Goal: Task Accomplishment & Management: Manage account settings

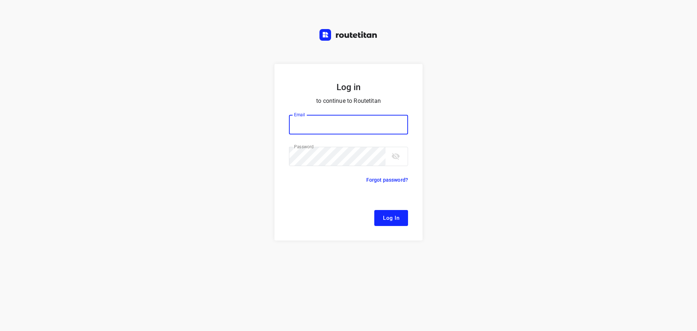
type input "[EMAIL_ADDRESS][DOMAIN_NAME]"
click at [389, 219] on span "Log In" at bounding box center [391, 217] width 16 height 9
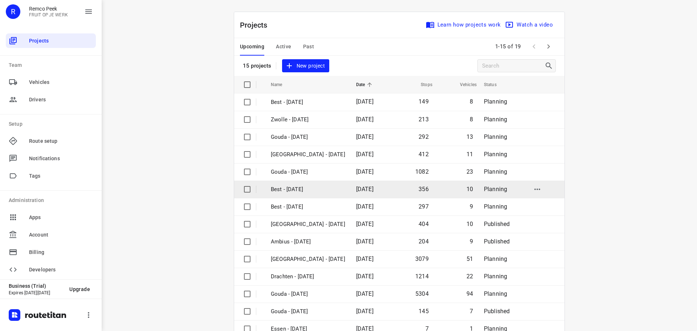
scroll to position [36, 0]
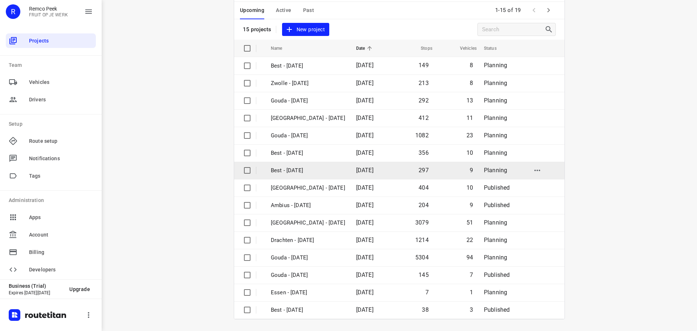
click at [304, 175] on td "Best - [DATE]" at bounding box center [306, 169] width 87 height 17
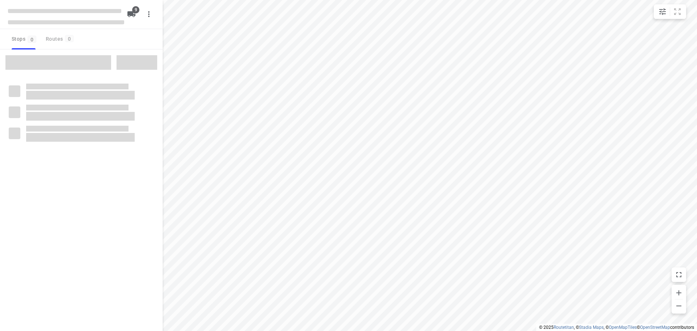
checkbox input "true"
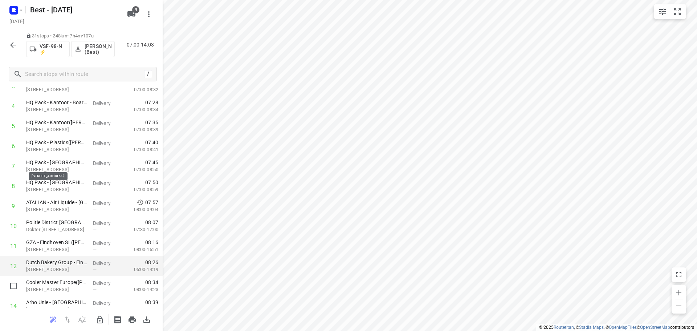
scroll to position [218, 0]
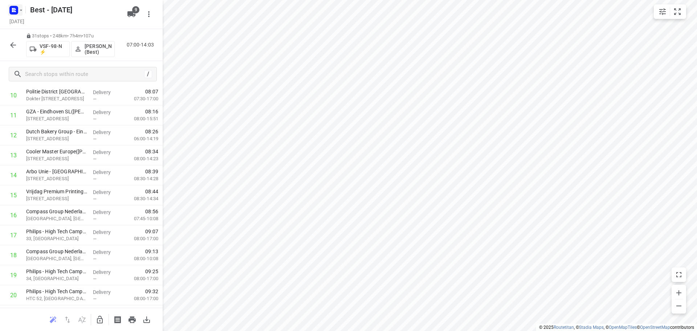
click at [17, 11] on rect "button" at bounding box center [13, 10] width 9 height 9
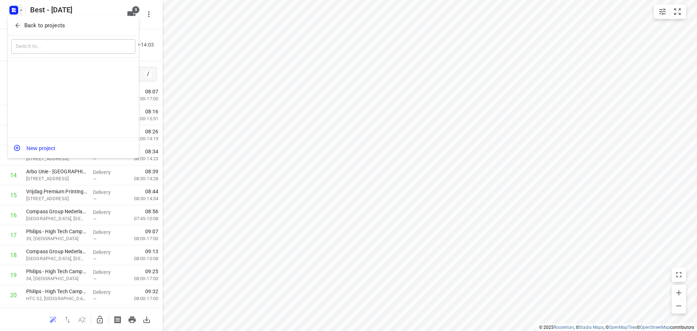
click at [17, 21] on span "Back to projects" at bounding box center [73, 25] width 118 height 8
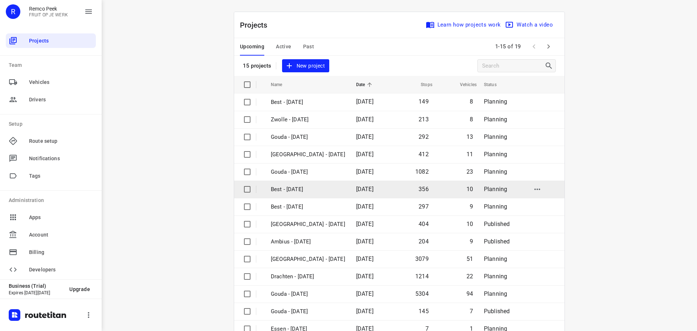
click at [312, 197] on td "Best - [DATE]" at bounding box center [306, 188] width 87 height 17
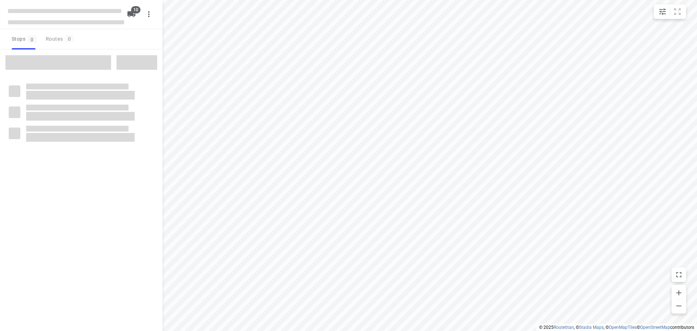
checkbox input "true"
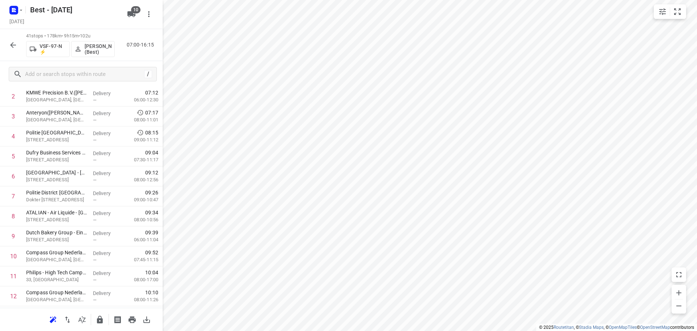
scroll to position [145, 0]
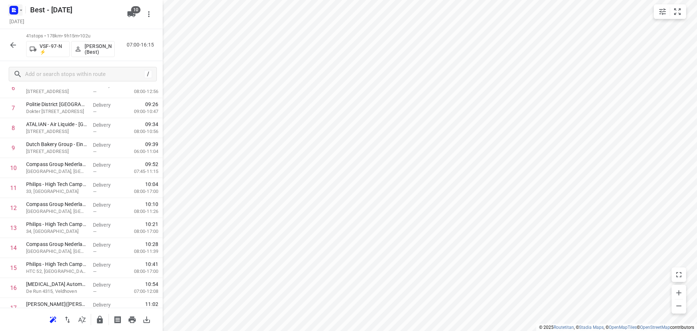
click at [19, 13] on icon "button" at bounding box center [21, 10] width 6 height 6
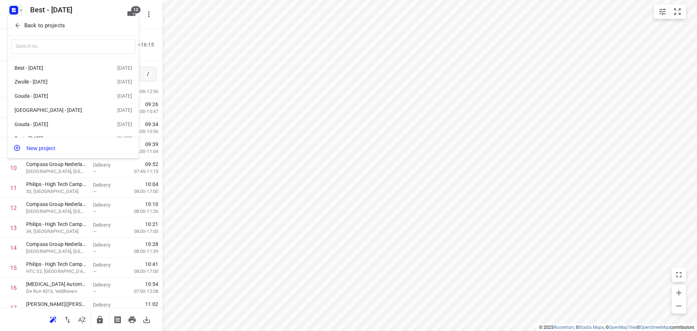
click at [23, 27] on span "Back to projects" at bounding box center [73, 25] width 118 height 8
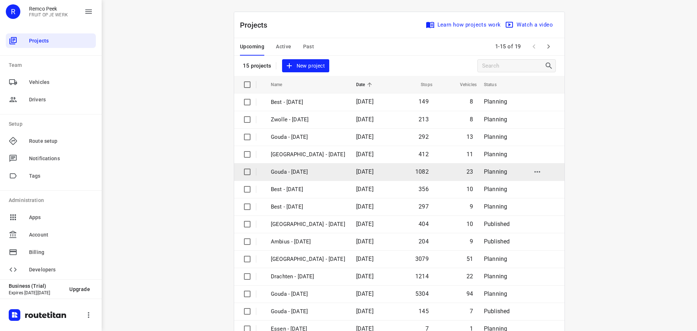
scroll to position [36, 0]
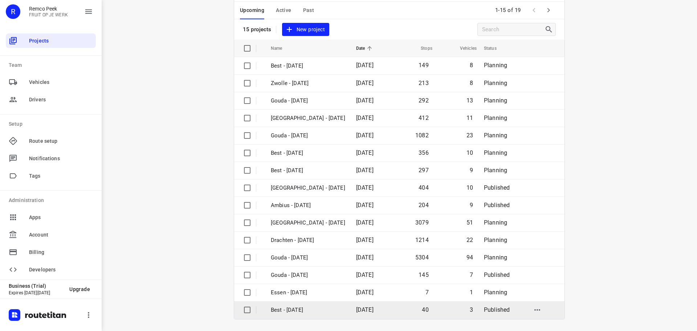
click at [360, 310] on span "[DATE]" at bounding box center [364, 309] width 17 height 7
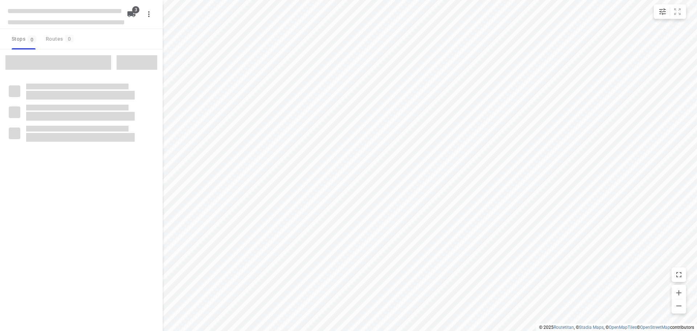
checkbox input "true"
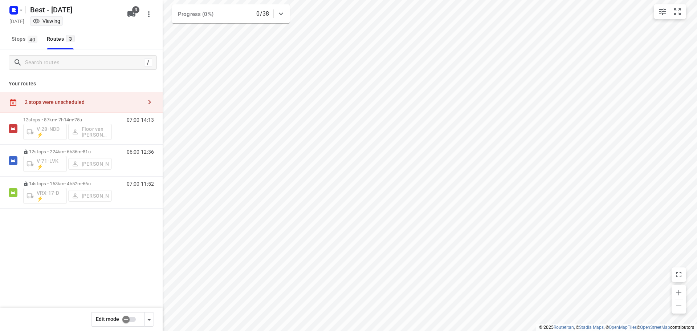
click at [93, 100] on div "2 stops were unscheduled" at bounding box center [84, 102] width 118 height 6
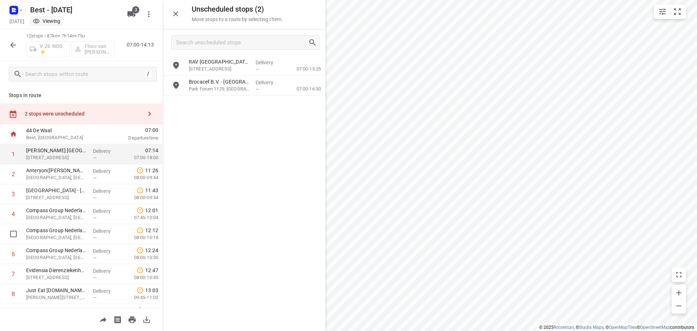
drag, startPoint x: 214, startPoint y: 88, endPoint x: 104, endPoint y: 161, distance: 131.8
click at [25, 214] on div "Unscheduled stops ( 2 ) Move stops to a route by selecting them. RAV [GEOGRAPHI…" at bounding box center [81, 165] width 163 height 331
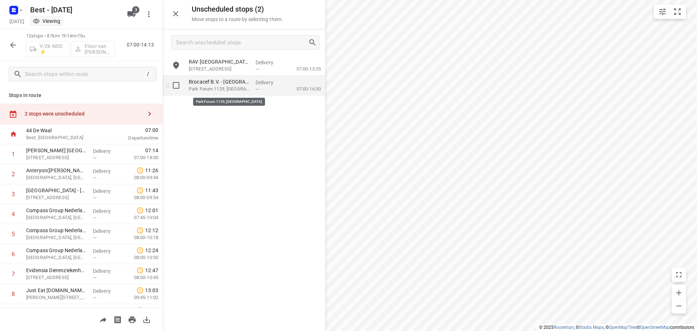
click at [225, 87] on p "Park Forum 1129, [GEOGRAPHIC_DATA]" at bounding box center [219, 88] width 61 height 7
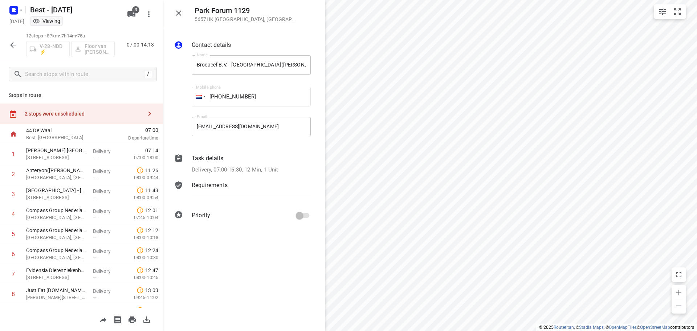
click at [245, 167] on p "Delivery, 07:00-16:30, 12 Min, 1 Unit" at bounding box center [235, 169] width 86 height 8
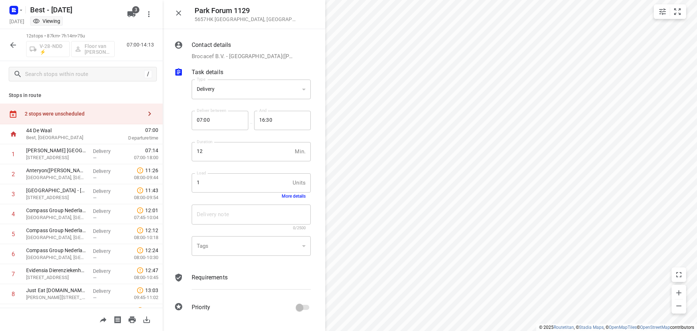
click at [286, 197] on button "More details" at bounding box center [294, 195] width 24 height 5
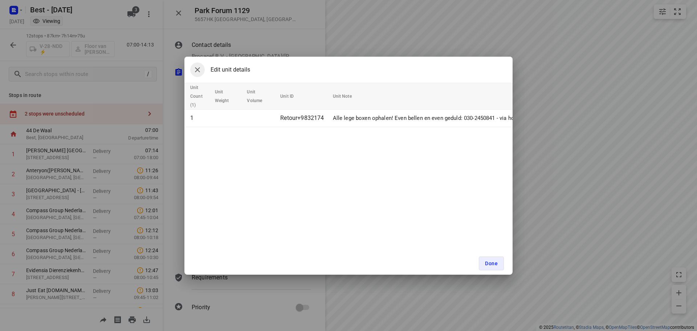
click at [191, 70] on button "button" at bounding box center [197, 69] width 15 height 15
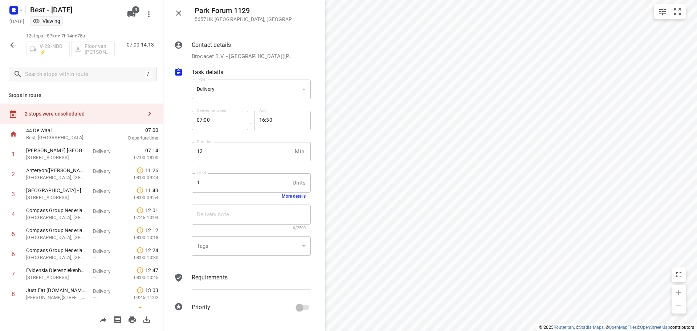
click at [180, 15] on icon "button" at bounding box center [178, 13] width 5 height 5
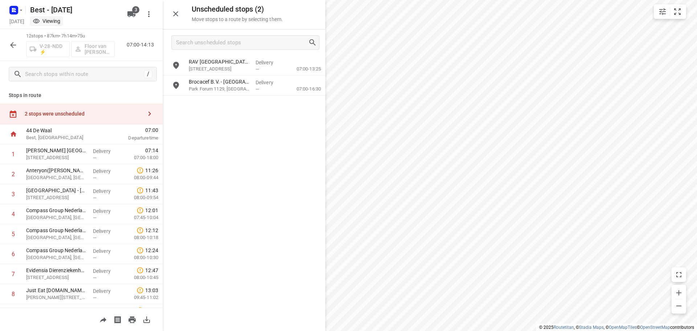
click at [18, 47] on button "button" at bounding box center [13, 45] width 15 height 15
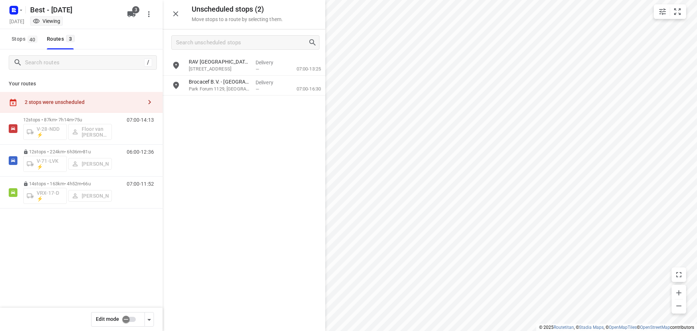
click at [124, 319] on input "checkbox" at bounding box center [125, 319] width 41 height 14
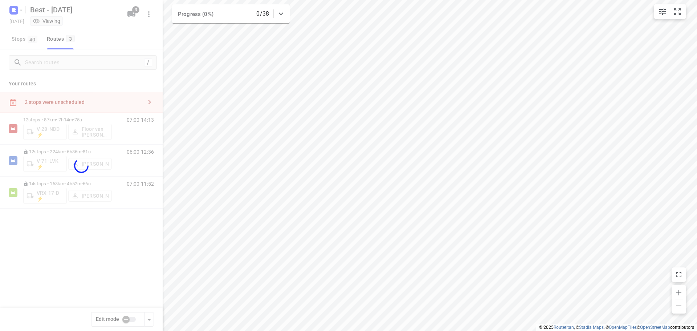
checkbox input "true"
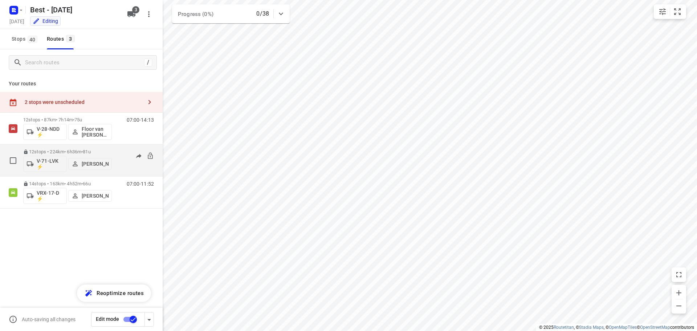
click at [152, 155] on icon at bounding box center [150, 155] width 5 height 7
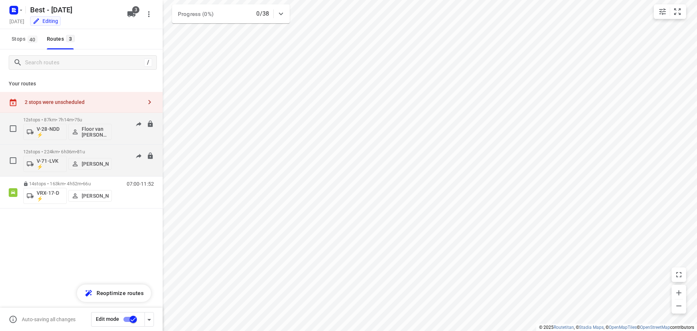
click at [82, 120] on span "75u" at bounding box center [78, 119] width 8 height 5
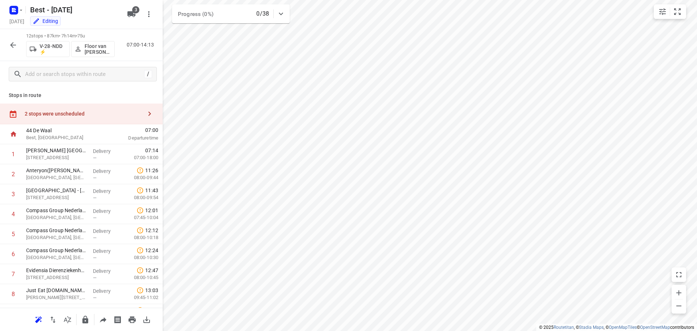
click at [86, 120] on div "2 stops were unscheduled" at bounding box center [81, 113] width 163 height 21
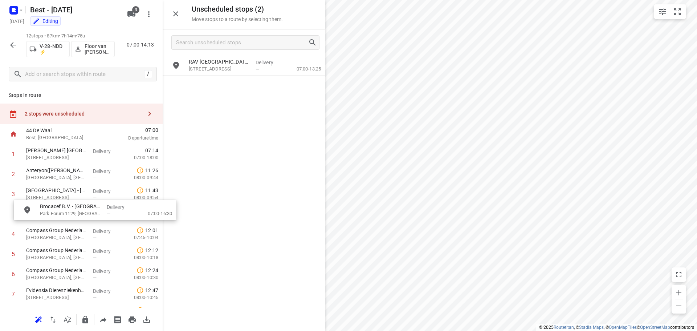
drag, startPoint x: 218, startPoint y: 91, endPoint x: 81, endPoint y: 217, distance: 186.0
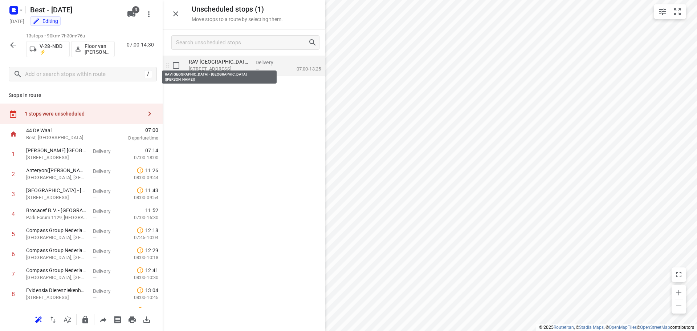
click at [213, 64] on p "RAV [GEOGRAPHIC_DATA] - [GEOGRAPHIC_DATA]([PERSON_NAME])" at bounding box center [219, 61] width 61 height 7
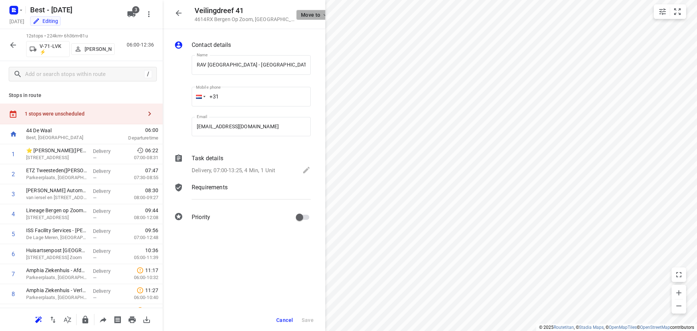
click at [301, 14] on span "Move to" at bounding box center [314, 15] width 27 height 6
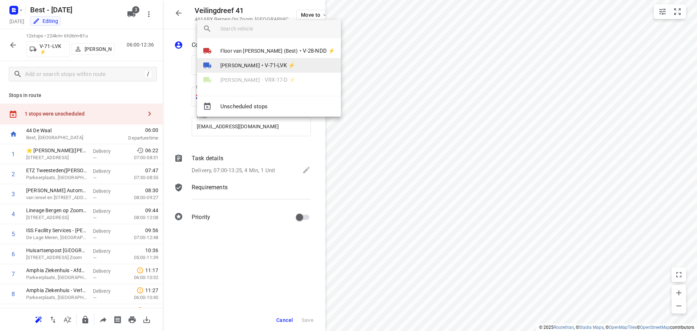
click at [267, 71] on li "[PERSON_NAME] • V-71-LVK ⚡" at bounding box center [269, 65] width 144 height 15
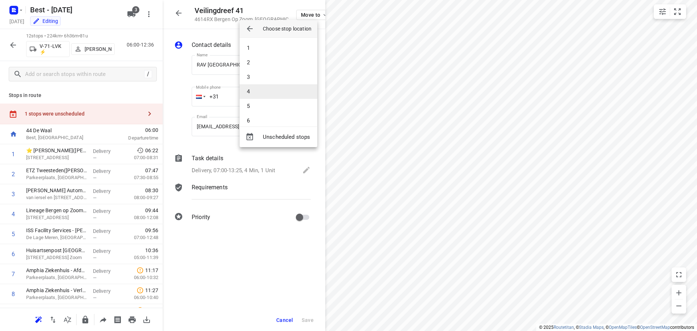
click at [267, 85] on li "4" at bounding box center [279, 91] width 78 height 15
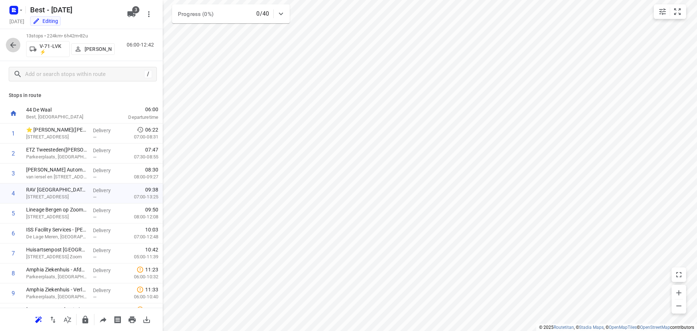
click at [9, 45] on icon "button" at bounding box center [13, 45] width 9 height 9
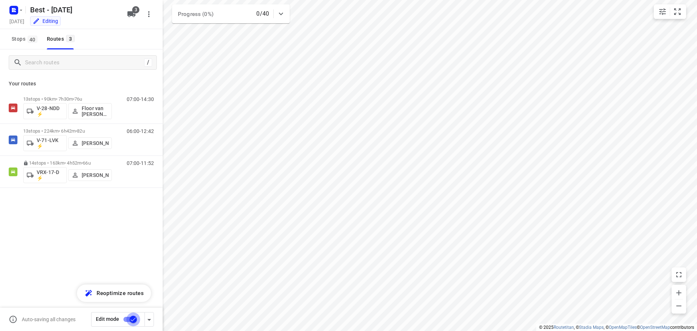
click at [122, 321] on input "checkbox" at bounding box center [133, 319] width 41 height 14
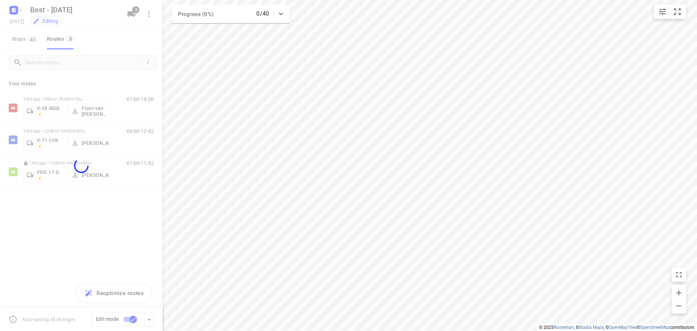
checkbox input "false"
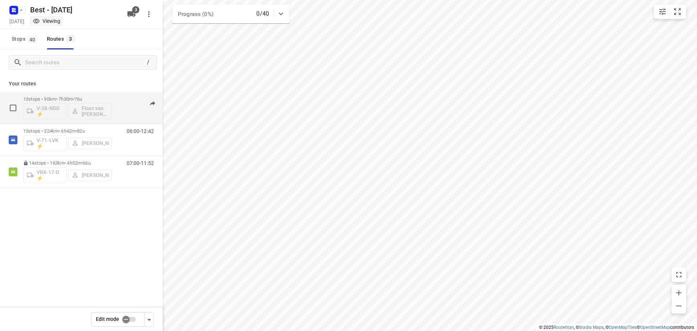
click at [83, 103] on div "V-28-NDD ⚡ Floor van [PERSON_NAME] (Best)" at bounding box center [67, 110] width 89 height 17
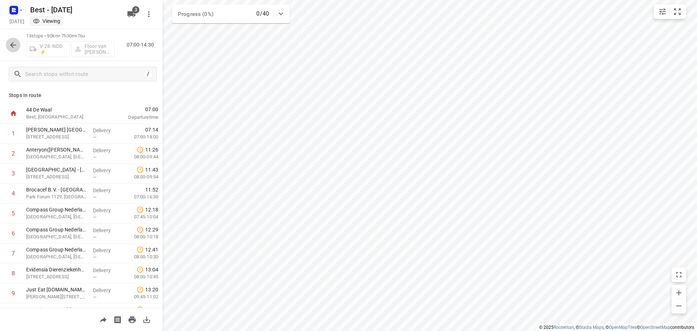
click at [7, 48] on button "button" at bounding box center [13, 45] width 15 height 15
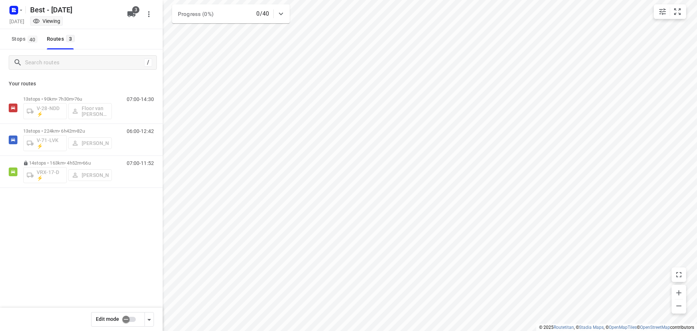
click at [24, 11] on div "Best - [DATE]" at bounding box center [65, 9] width 116 height 13
click at [16, 11] on rect "button" at bounding box center [13, 10] width 9 height 9
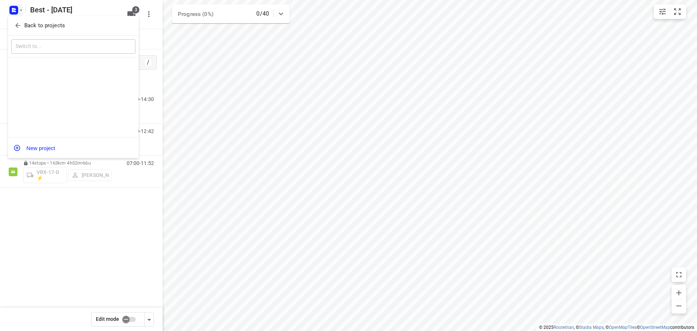
click at [21, 34] on div "Back to projects" at bounding box center [73, 26] width 131 height 20
click at [23, 29] on span "Back to projects" at bounding box center [73, 25] width 118 height 8
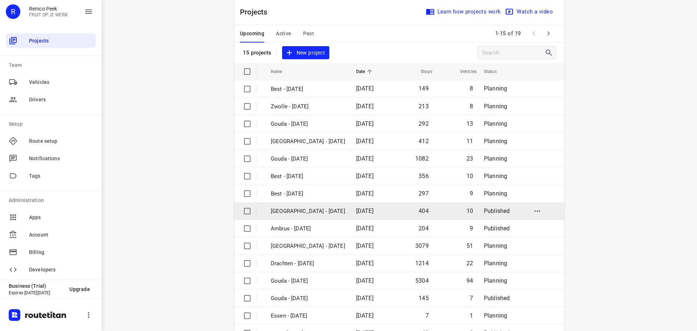
scroll to position [36, 0]
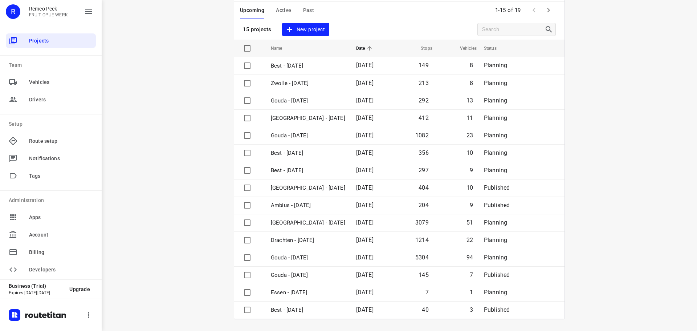
click at [291, 10] on div "Upcoming Active Past" at bounding box center [283, 10] width 86 height 17
click at [279, 10] on span "Active" at bounding box center [283, 10] width 15 height 9
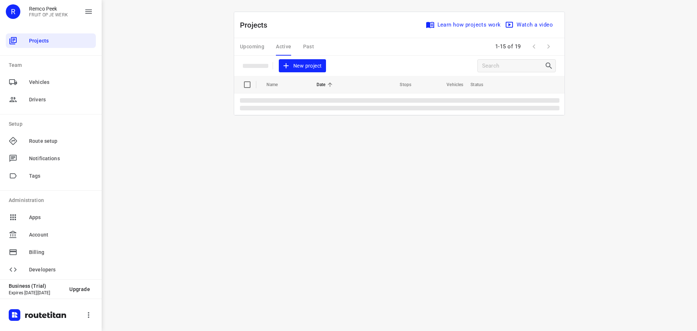
scroll to position [0, 0]
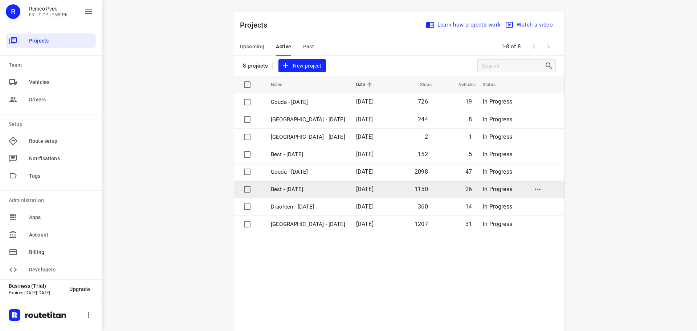
click at [295, 189] on p "Best - [DATE]" at bounding box center [308, 189] width 74 height 8
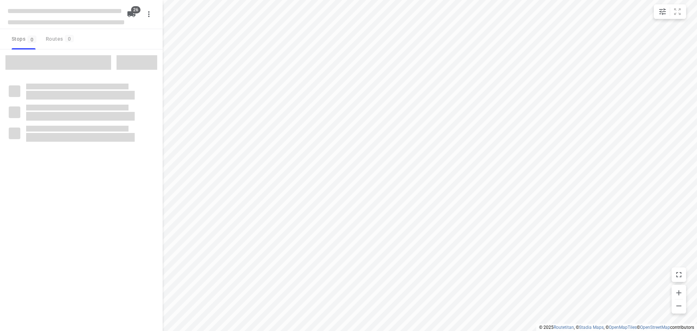
checkbox input "true"
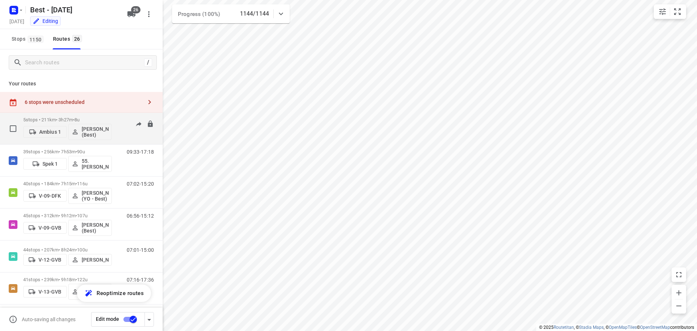
click at [82, 116] on div "5 stops • 211km • 3h27m • 8u Ambius 1 [PERSON_NAME] (Best)" at bounding box center [67, 128] width 89 height 30
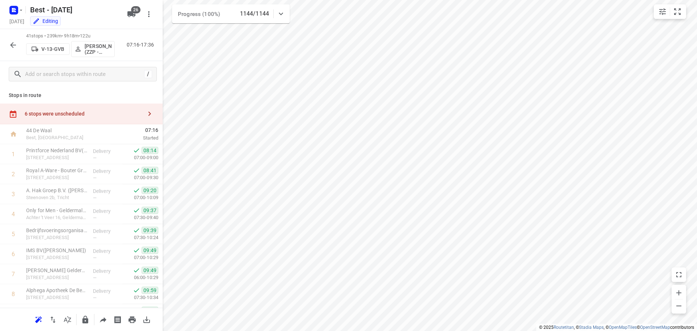
scroll to position [675, 0]
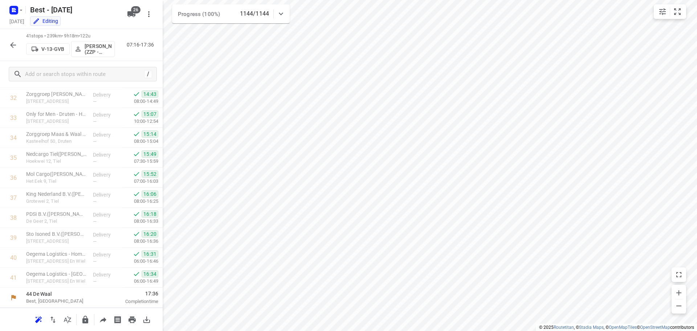
click at [15, 46] on icon "button" at bounding box center [13, 45] width 9 height 9
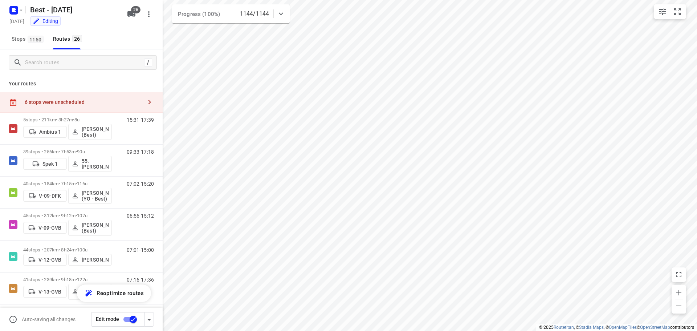
click at [132, 98] on div "6 stops were unscheduled" at bounding box center [81, 102] width 163 height 21
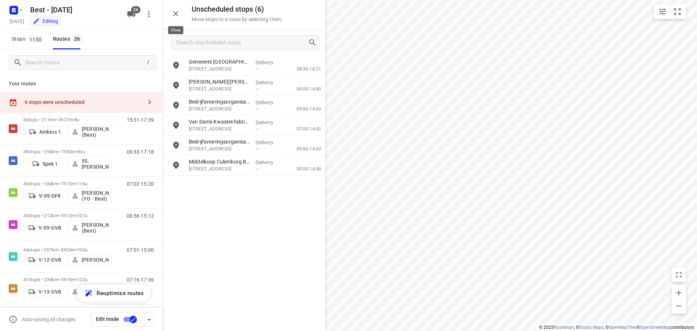
click at [177, 11] on icon "button" at bounding box center [175, 13] width 9 height 9
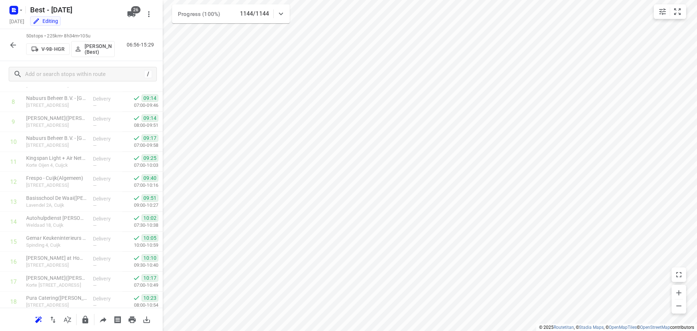
scroll to position [0, 0]
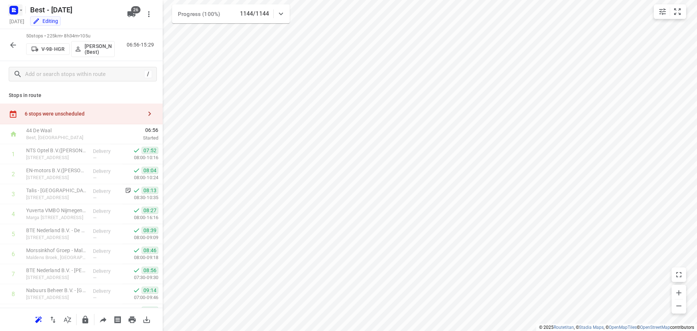
click at [16, 8] on rect "button" at bounding box center [13, 10] width 9 height 9
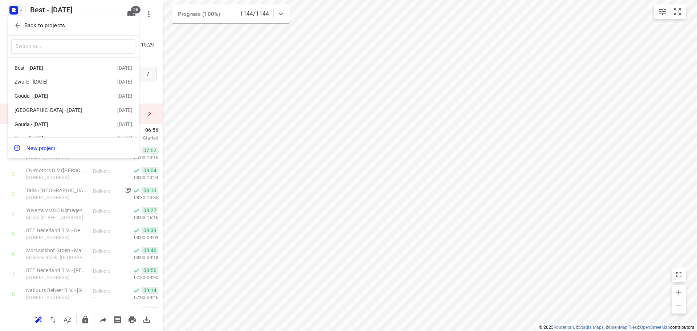
click at [41, 20] on div "Back to projects" at bounding box center [73, 26] width 131 height 20
click at [41, 20] on button "Back to projects" at bounding box center [73, 26] width 124 height 12
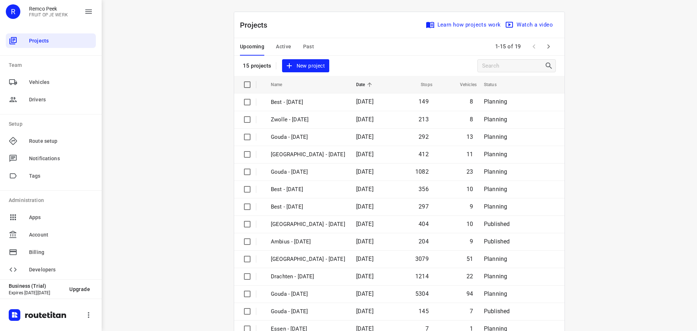
click at [276, 45] on span "Active" at bounding box center [283, 46] width 15 height 9
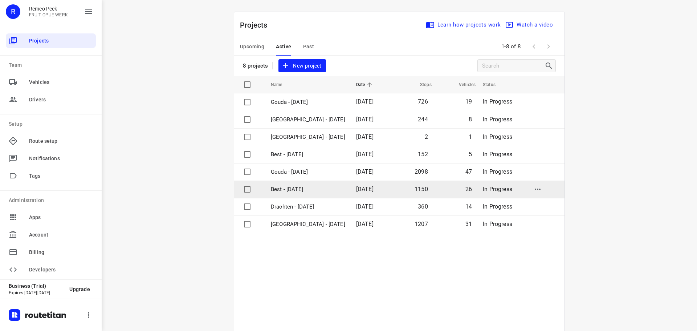
click at [280, 187] on p "Best - [DATE]" at bounding box center [308, 189] width 74 height 8
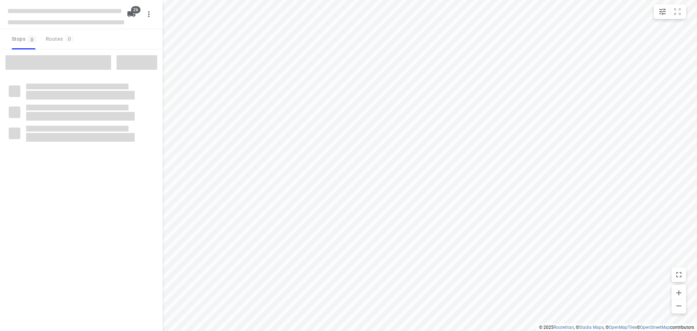
checkbox input "true"
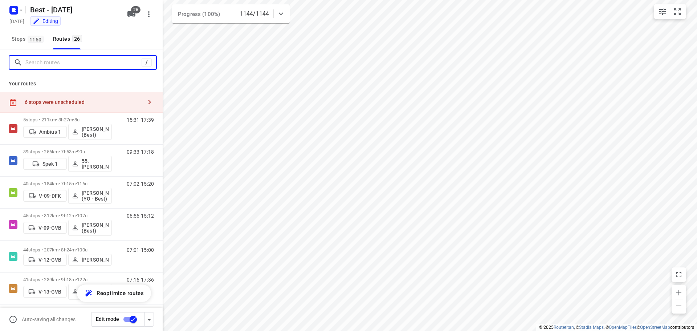
click at [105, 62] on input "Search routes" at bounding box center [83, 62] width 116 height 11
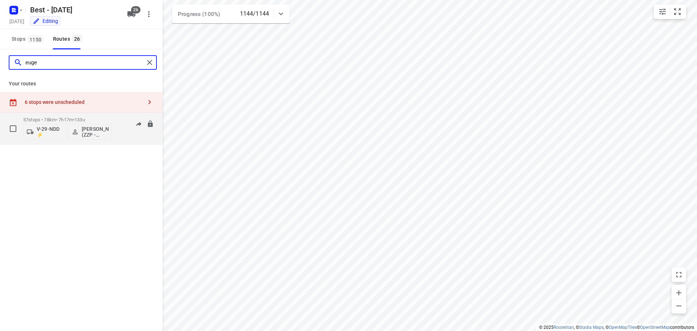
type input "euge"
click at [59, 119] on p "57 stops • 78km • 7h17m • 133u" at bounding box center [67, 119] width 89 height 5
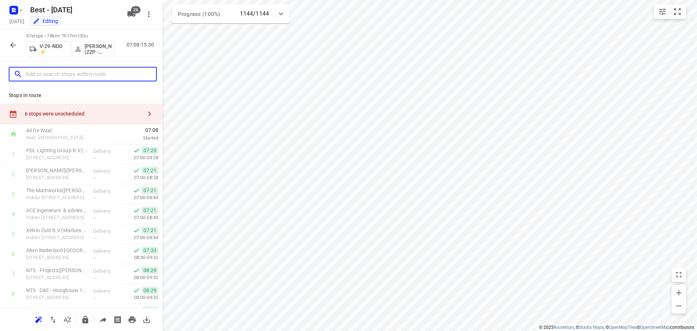
drag, startPoint x: 85, startPoint y: 68, endPoint x: 93, endPoint y: 69, distance: 8.4
click at [85, 68] on div at bounding box center [83, 74] width 148 height 15
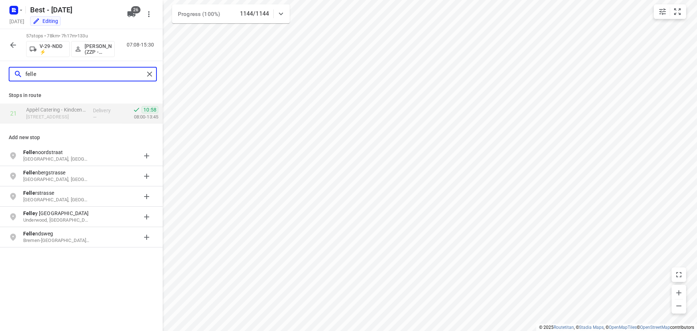
type input "felle"
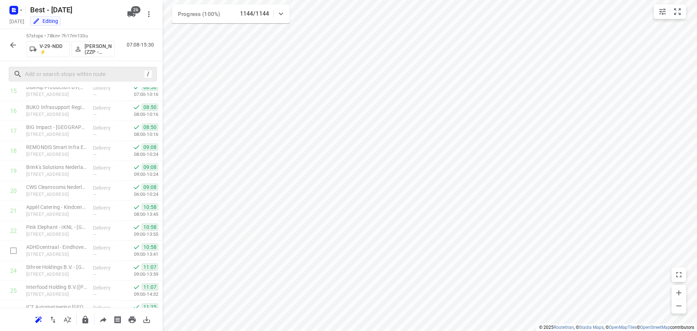
scroll to position [341, 0]
click at [11, 6] on icon "button" at bounding box center [14, 10] width 12 height 12
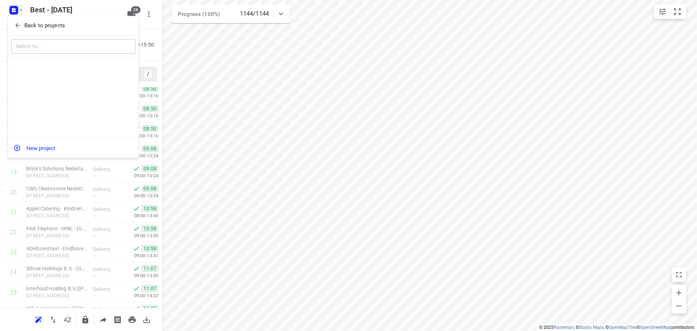
click at [14, 22] on icon "button" at bounding box center [17, 25] width 7 height 7
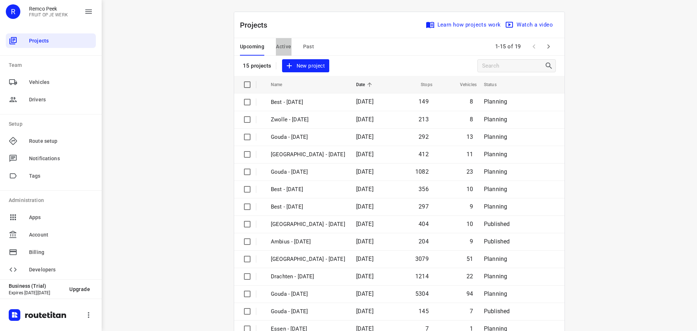
click at [277, 46] on span "Active" at bounding box center [283, 46] width 15 height 9
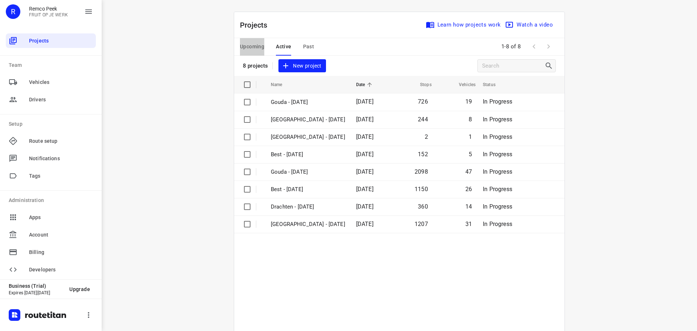
click at [241, 38] on button "Upcoming" at bounding box center [252, 46] width 24 height 17
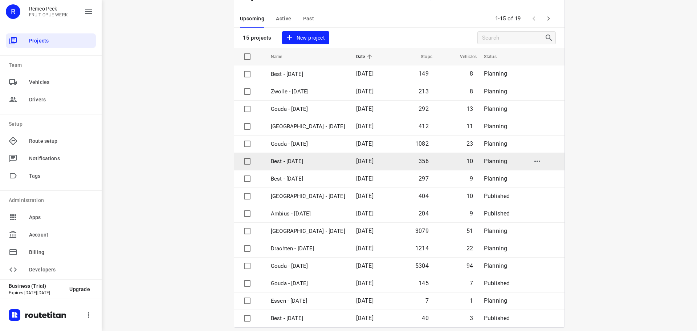
scroll to position [36, 0]
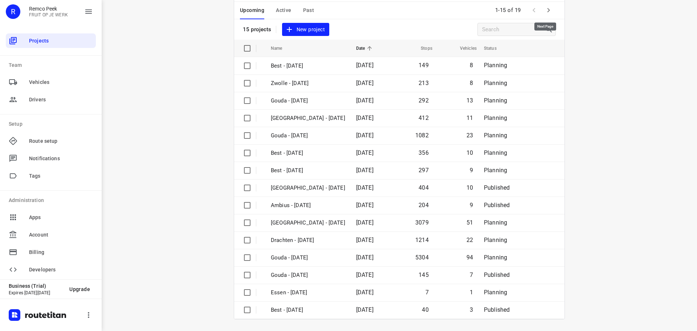
click at [551, 14] on button "button" at bounding box center [548, 10] width 15 height 15
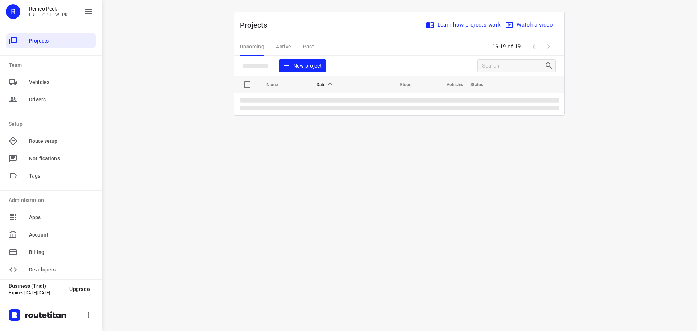
scroll to position [0, 0]
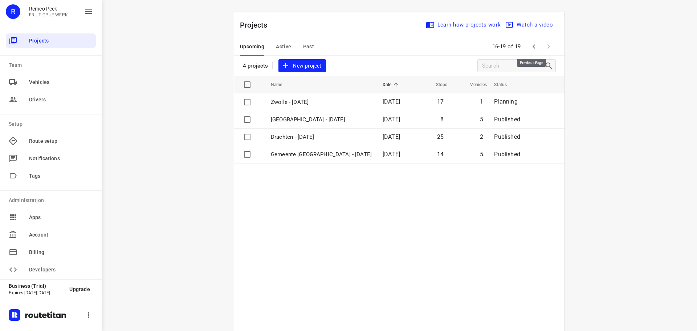
click at [531, 44] on icon "button" at bounding box center [533, 46] width 9 height 9
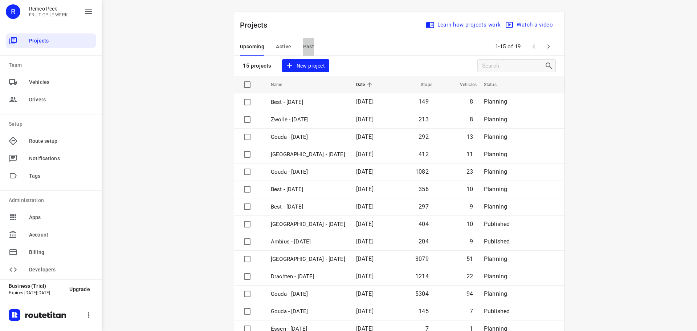
click at [304, 43] on span "Past" at bounding box center [308, 46] width 11 height 9
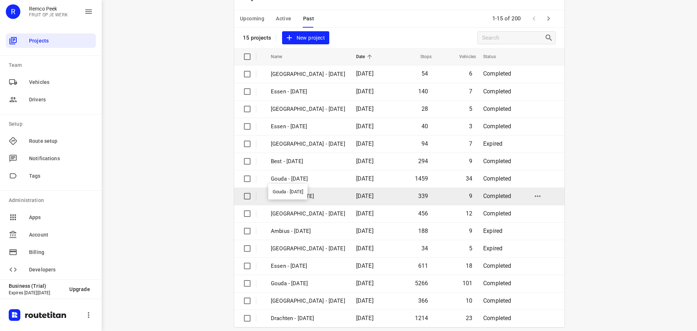
scroll to position [36, 0]
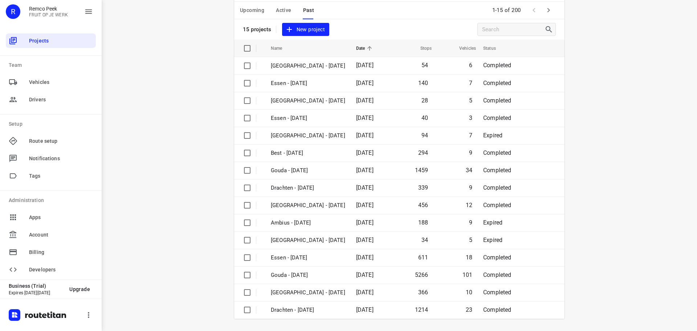
click at [554, 13] on div "Upcoming Active Past 1-15 of 200" at bounding box center [399, 10] width 330 height 17
click at [552, 12] on button "button" at bounding box center [548, 10] width 15 height 15
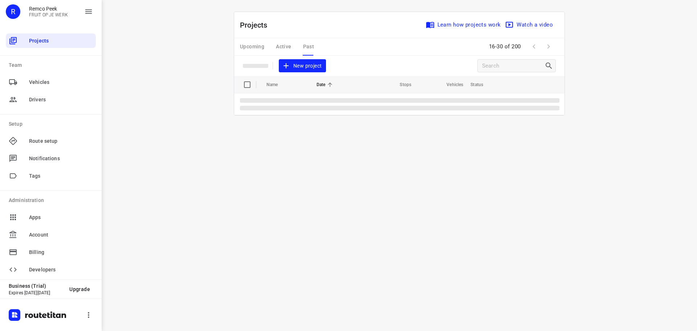
scroll to position [0, 0]
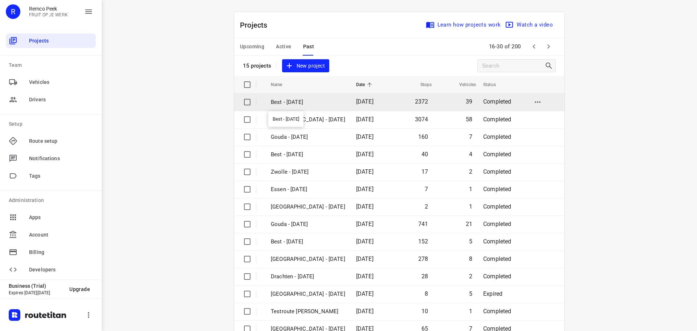
click at [327, 99] on p "Best - [DATE]" at bounding box center [308, 102] width 74 height 8
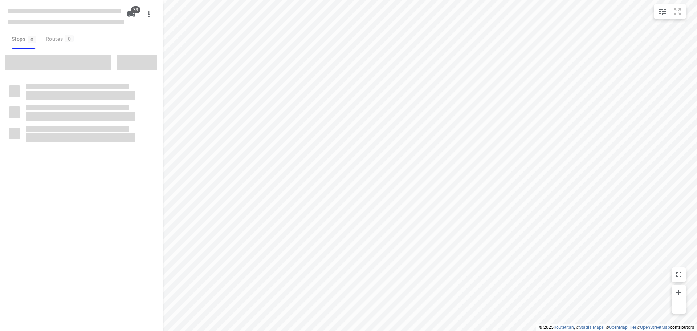
checkbox input "true"
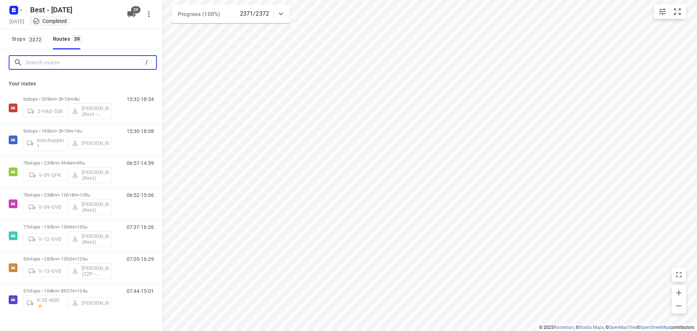
click at [93, 64] on input "Search routes" at bounding box center [83, 62] width 116 height 11
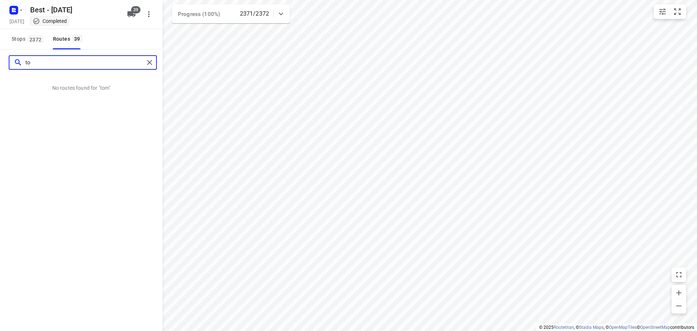
type input "t"
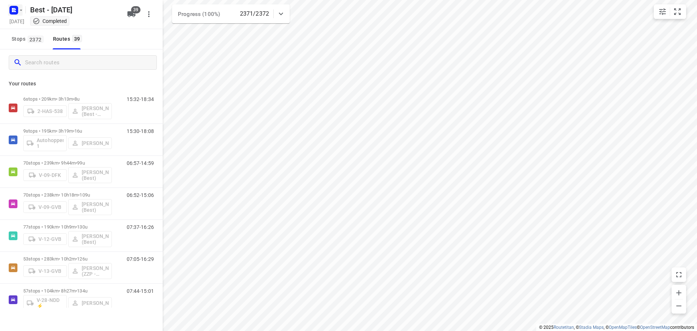
drag, startPoint x: 7, startPoint y: 1, endPoint x: 15, endPoint y: 13, distance: 14.7
click at [15, 13] on rect "button" at bounding box center [13, 10] width 9 height 9
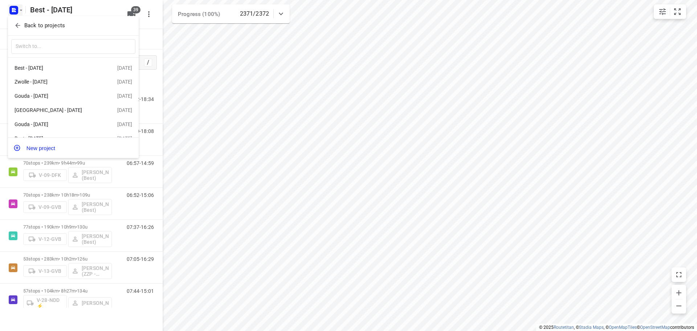
click at [20, 26] on icon "button" at bounding box center [17, 25] width 7 height 7
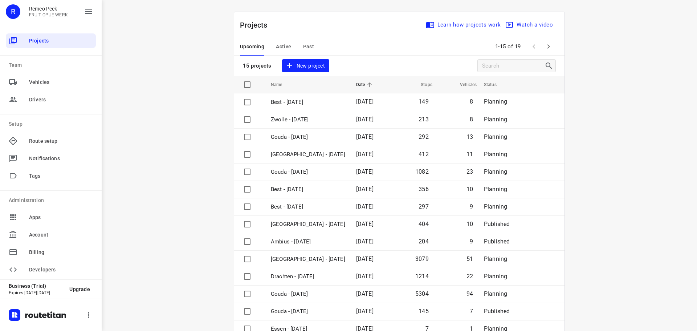
click at [310, 47] on span "Past" at bounding box center [308, 46] width 11 height 9
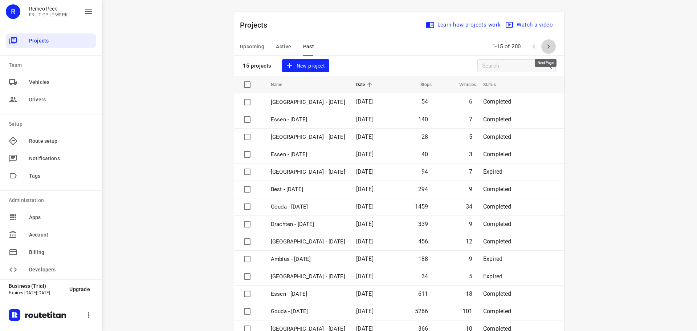
click at [544, 44] on icon "button" at bounding box center [548, 46] width 9 height 9
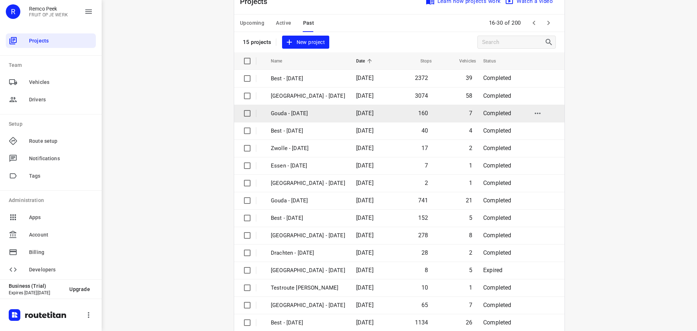
scroll to position [36, 0]
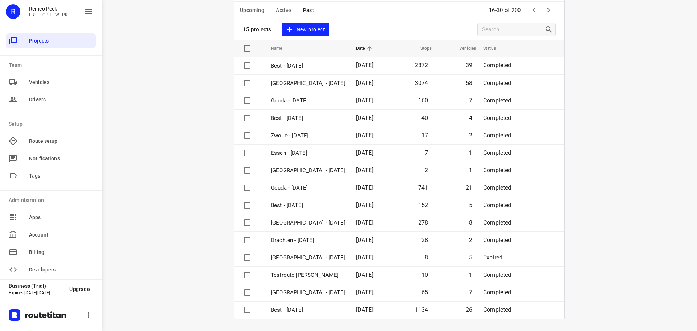
click at [548, 12] on icon "button" at bounding box center [548, 10] width 9 height 9
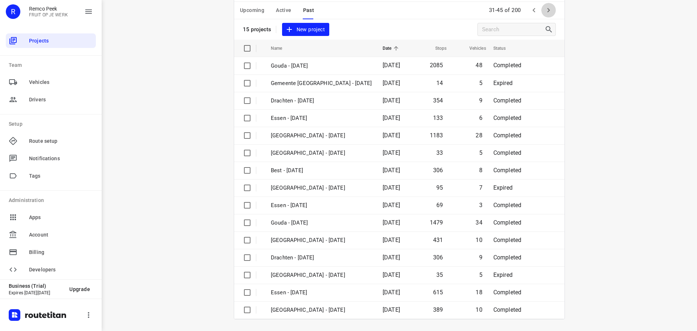
click at [544, 9] on icon "button" at bounding box center [548, 10] width 9 height 9
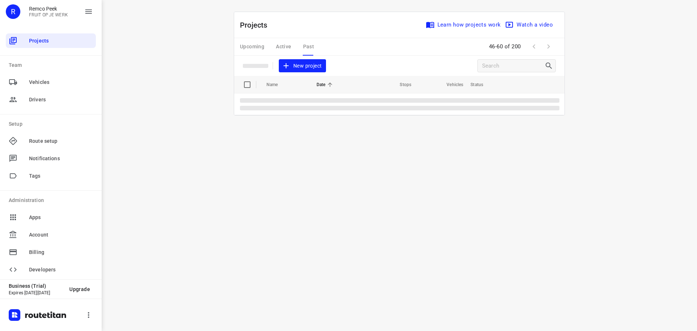
scroll to position [0, 0]
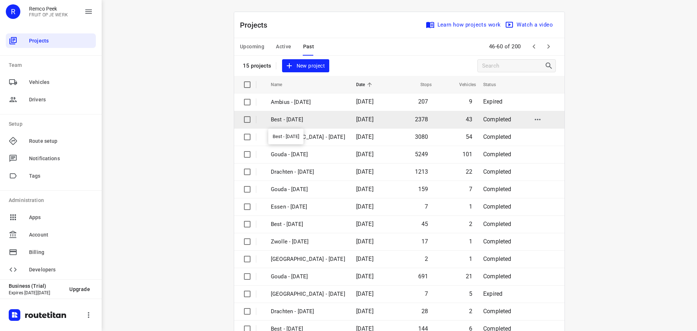
click at [285, 123] on p "Best - [DATE]" at bounding box center [308, 119] width 74 height 8
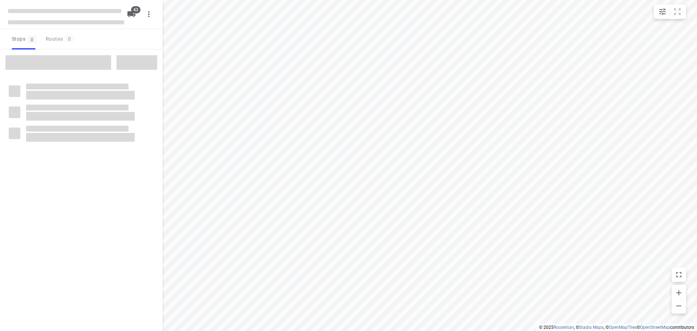
checkbox input "true"
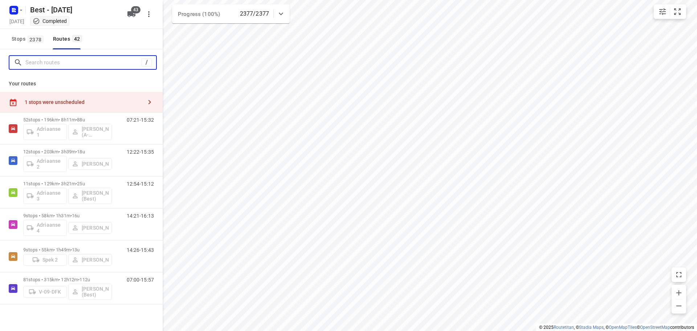
click at [48, 58] on input "Search routes" at bounding box center [83, 62] width 116 height 11
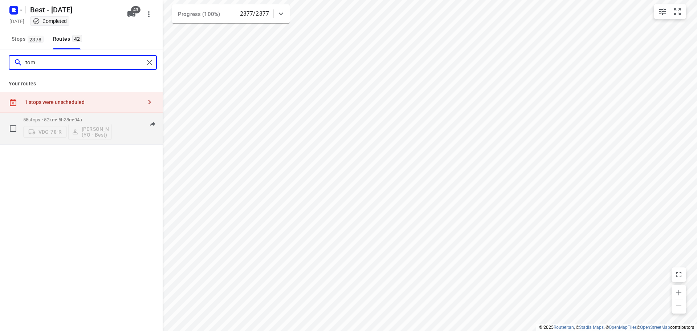
type input "tom"
click at [68, 124] on div "VDG-78-R [PERSON_NAME] (YO - Best)" at bounding box center [67, 130] width 89 height 17
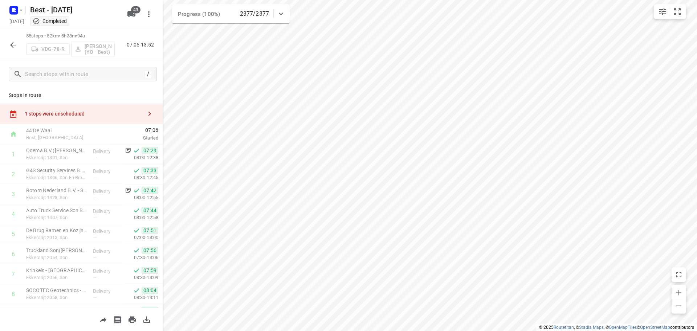
click at [8, 44] on button "button" at bounding box center [13, 45] width 15 height 15
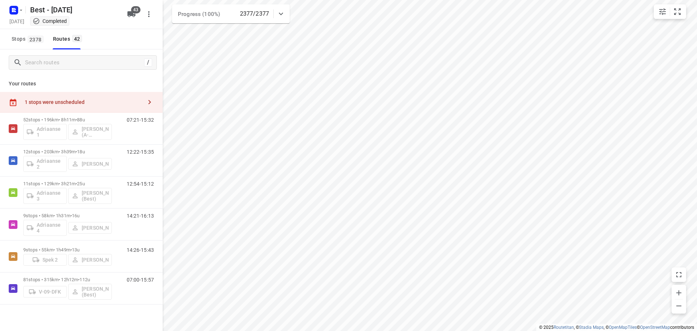
click at [11, 17] on div "[DATE] Completed" at bounding box center [66, 22] width 116 height 10
click at [22, 13] on button "button" at bounding box center [15, 10] width 15 height 12
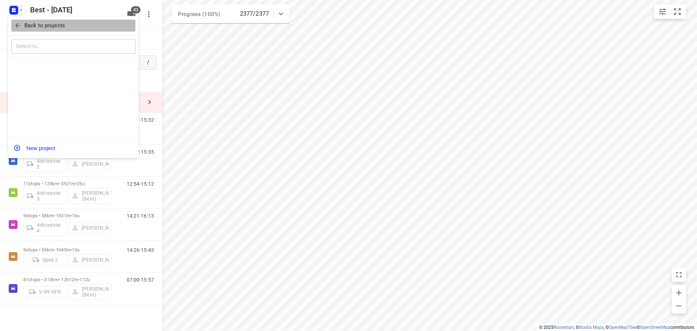
click at [23, 20] on button "Back to projects" at bounding box center [73, 26] width 124 height 12
